Goal: Communication & Community: Answer question/provide support

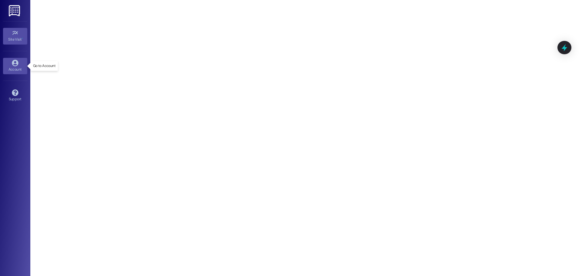
click at [18, 64] on link "Account" at bounding box center [15, 66] width 24 height 16
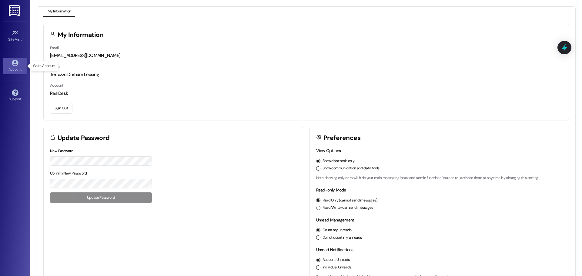
click at [12, 65] on icon at bounding box center [15, 63] width 6 height 6
click at [16, 41] on div "Site Visit •" at bounding box center [15, 39] width 30 height 6
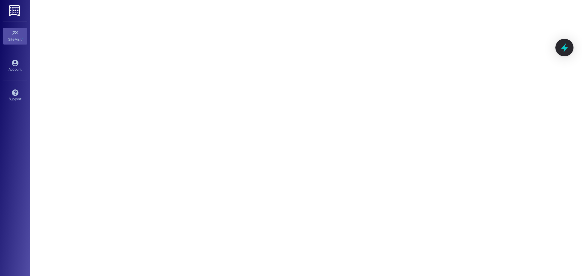
click at [567, 48] on icon at bounding box center [564, 47] width 10 height 10
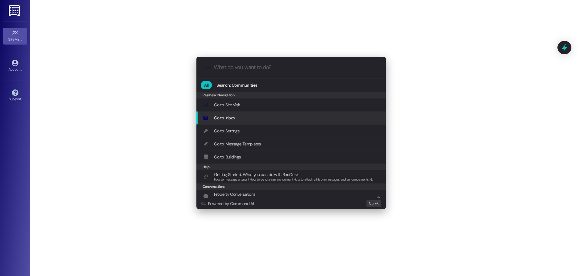
click at [235, 119] on div "Go to: Inbox Add shortcut" at bounding box center [291, 118] width 177 height 7
